Goal: Check status: Check status

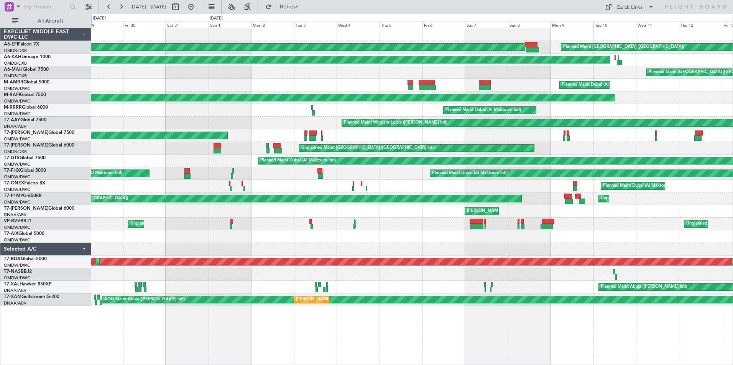
click at [0, 97] on html "[DATE] - [DATE] Refresh Quick Links All Aircraft Planned Maint [GEOGRAPHIC_DATA…" at bounding box center [366, 182] width 733 height 365
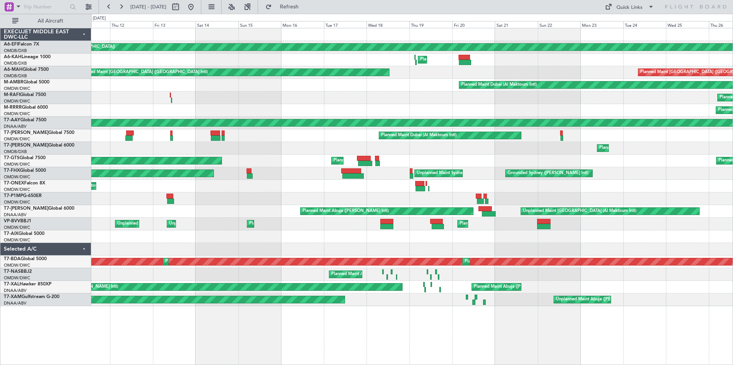
click at [46, 97] on div "Planned Maint [GEOGRAPHIC_DATA] ([GEOGRAPHIC_DATA]) Planned Maint [GEOGRAPHIC_D…" at bounding box center [366, 190] width 733 height 352
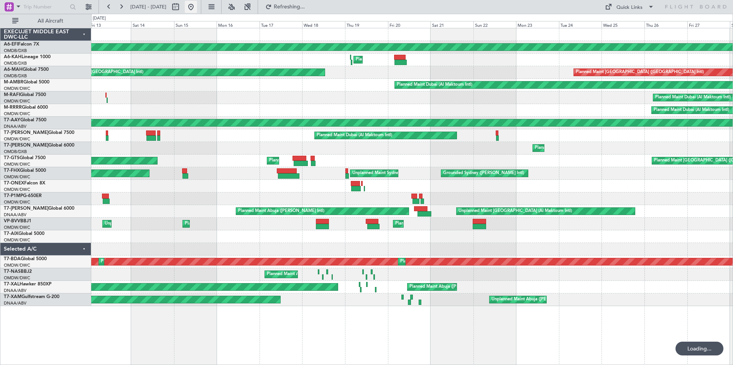
click at [197, 4] on button at bounding box center [191, 7] width 12 height 12
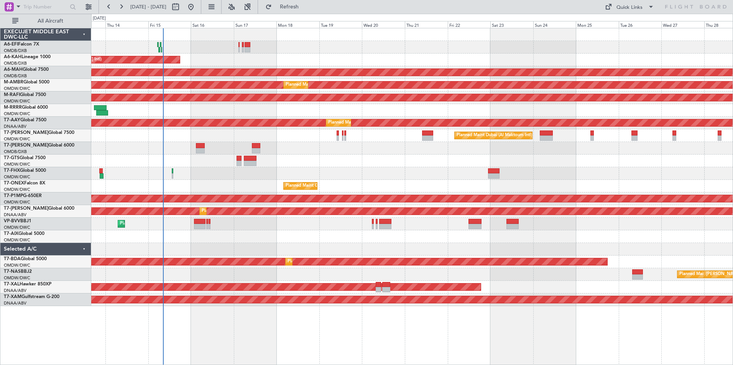
click at [279, 53] on div "Unplanned Maint [GEOGRAPHIC_DATA] ([GEOGRAPHIC_DATA] Intl)" at bounding box center [411, 47] width 641 height 13
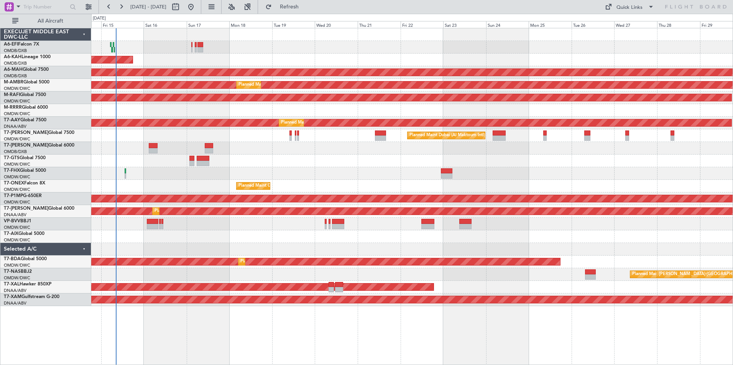
click at [218, 49] on div at bounding box center [411, 47] width 641 height 13
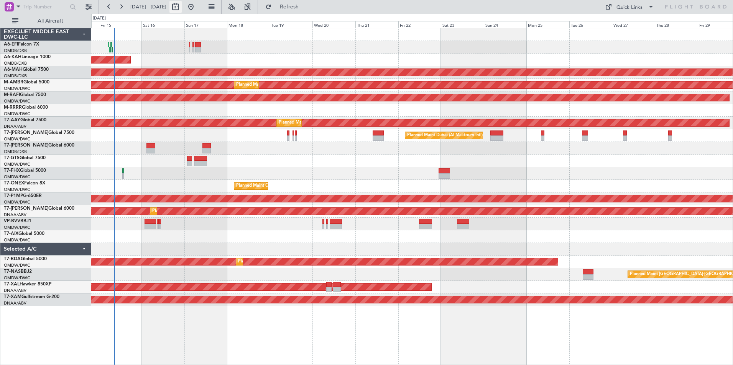
click at [182, 6] on button at bounding box center [175, 7] width 12 height 12
select select "8"
select select "2025"
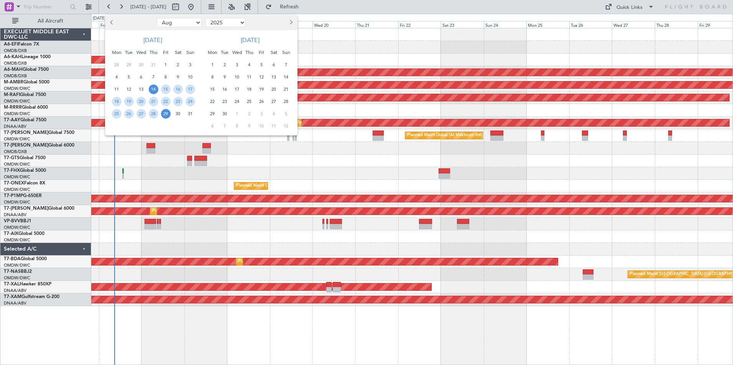
click at [110, 23] on button "Previous month" at bounding box center [112, 22] width 8 height 12
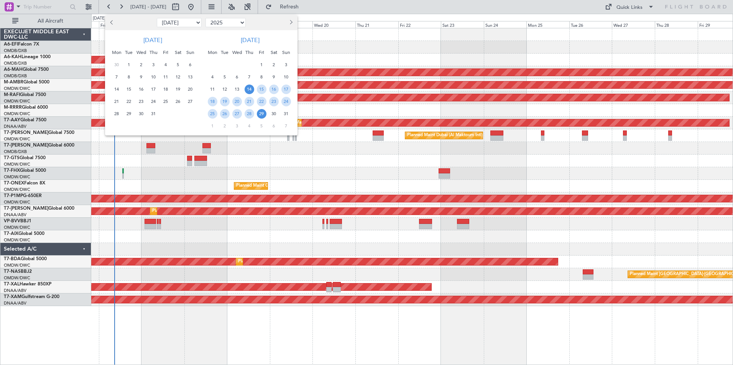
click at [110, 23] on button "Previous month" at bounding box center [112, 22] width 8 height 12
select select "5"
click at [152, 66] on span "1" at bounding box center [154, 65] width 10 height 10
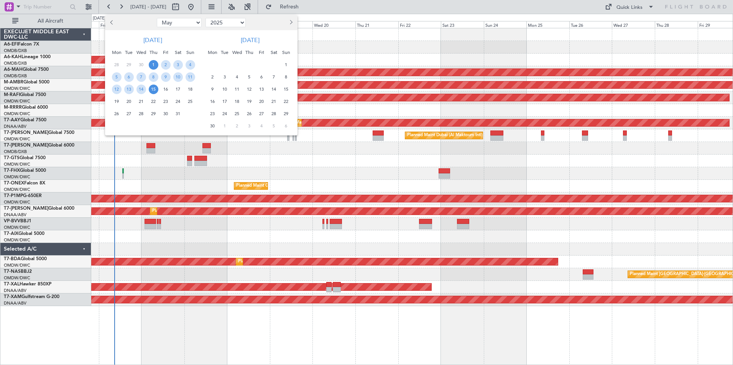
click at [155, 89] on span "15" at bounding box center [154, 90] width 10 height 10
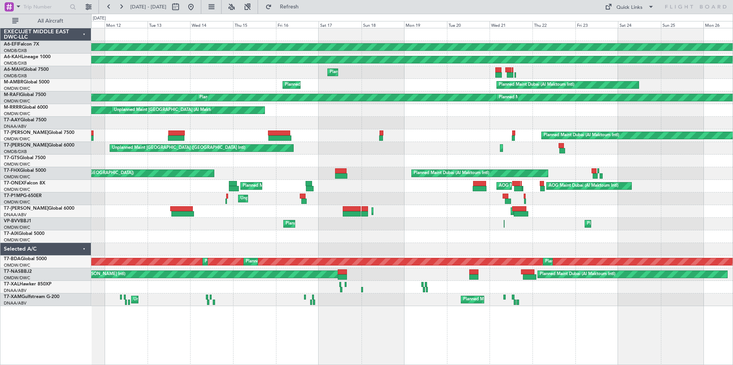
click at [20, 103] on div "Planned Maint Dubai (Al Maktoum Intl) Planned Maint [GEOGRAPHIC_DATA] (Al Batee…" at bounding box center [366, 190] width 733 height 352
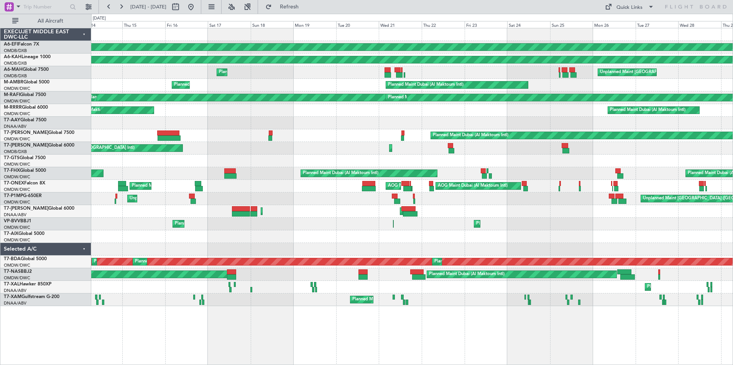
click at [385, 95] on div "Planned Maint Dubai (Al Maktoum Intl) Planned Maint [GEOGRAPHIC_DATA] (Al Batee…" at bounding box center [411, 167] width 641 height 278
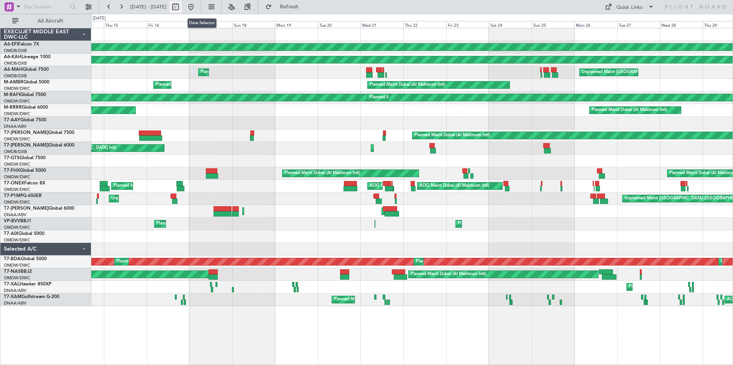
click at [182, 5] on button at bounding box center [175, 7] width 12 height 12
select select "5"
select select "2025"
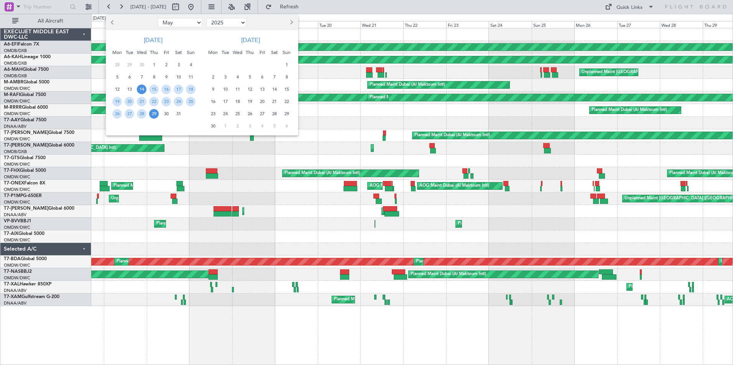
click at [293, 24] on button "Next month" at bounding box center [291, 22] width 8 height 12
click at [290, 23] on span "Next month" at bounding box center [290, 22] width 5 height 5
select select "8"
click at [130, 114] on span "26" at bounding box center [130, 114] width 10 height 10
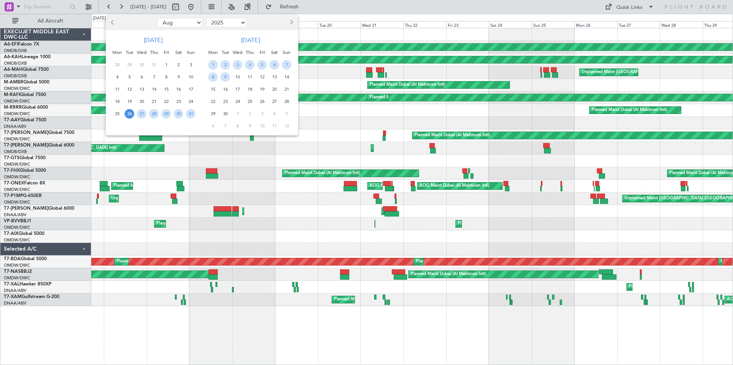
click at [202, 7] on div at bounding box center [366, 182] width 733 height 365
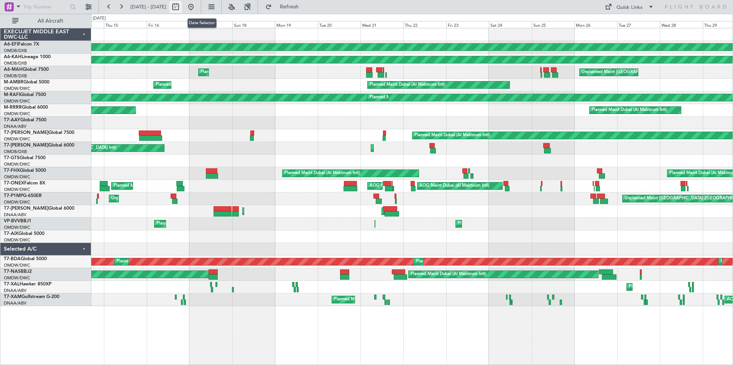
click at [182, 7] on button at bounding box center [175, 7] width 12 height 12
select select "8"
select select "2025"
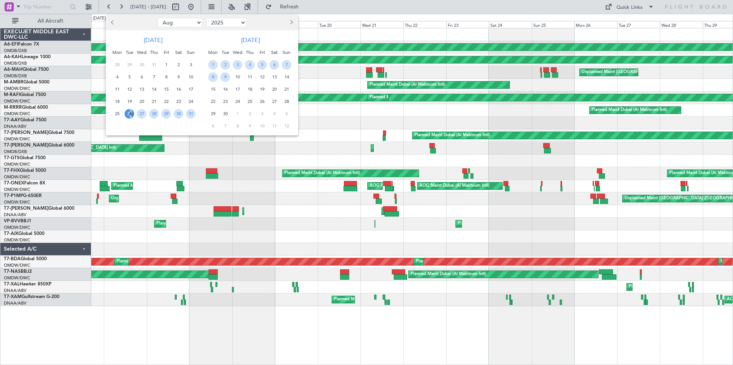
click at [129, 114] on span "26" at bounding box center [130, 114] width 10 height 10
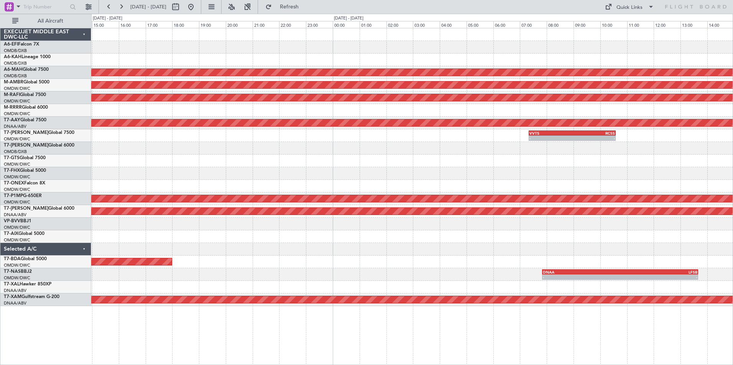
click at [31, 177] on div "Planned Maint [GEOGRAPHIC_DATA] ([GEOGRAPHIC_DATA] Intl) Planned Maint [GEOGRAP…" at bounding box center [366, 190] width 733 height 352
